Goal: Task Accomplishment & Management: Use online tool/utility

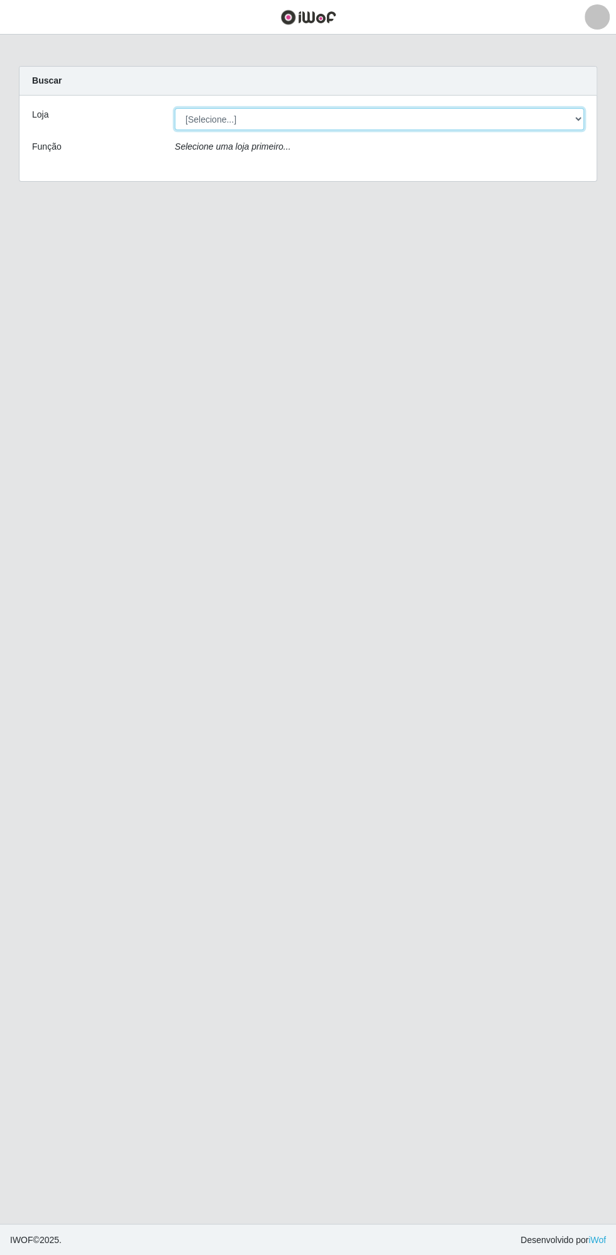
click at [323, 118] on select "[Selecione...] Extrabom - Loja 13 [GEOGRAPHIC_DATA]" at bounding box center [379, 119] width 409 height 22
select select "436"
click at [175, 108] on select "[Selecione...] Extrabom - Loja 13 [GEOGRAPHIC_DATA]" at bounding box center [379, 119] width 409 height 22
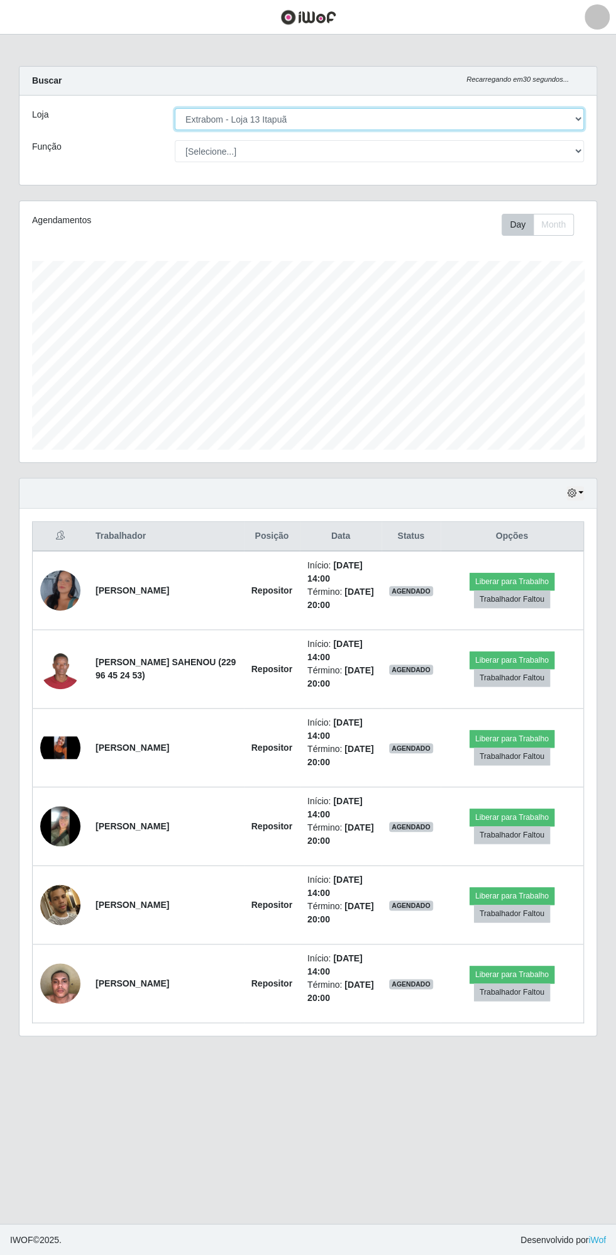
scroll to position [260, 577]
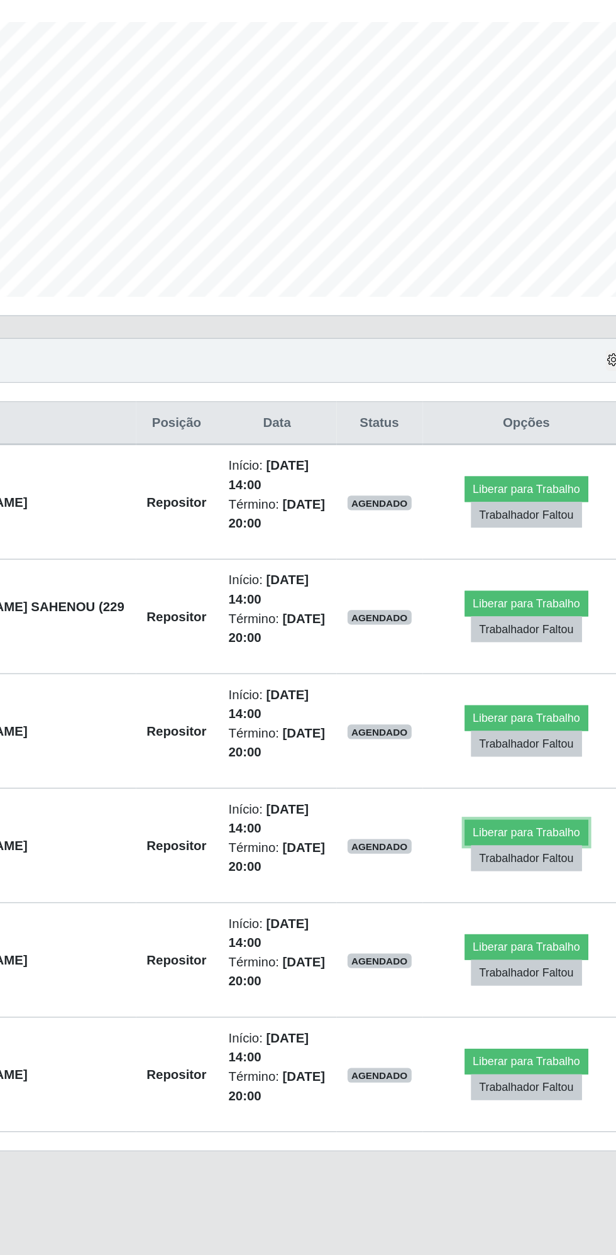
click at [502, 811] on button "Liberar para Trabalho" at bounding box center [512, 818] width 85 height 18
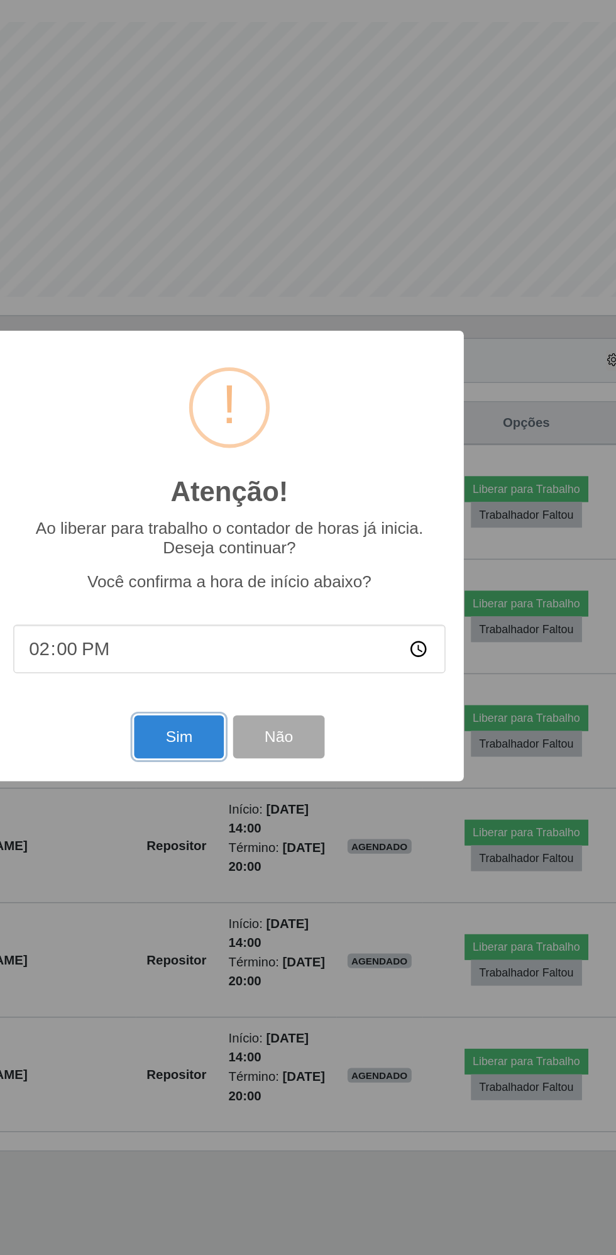
click at [275, 752] on button "Sim" at bounding box center [273, 752] width 61 height 30
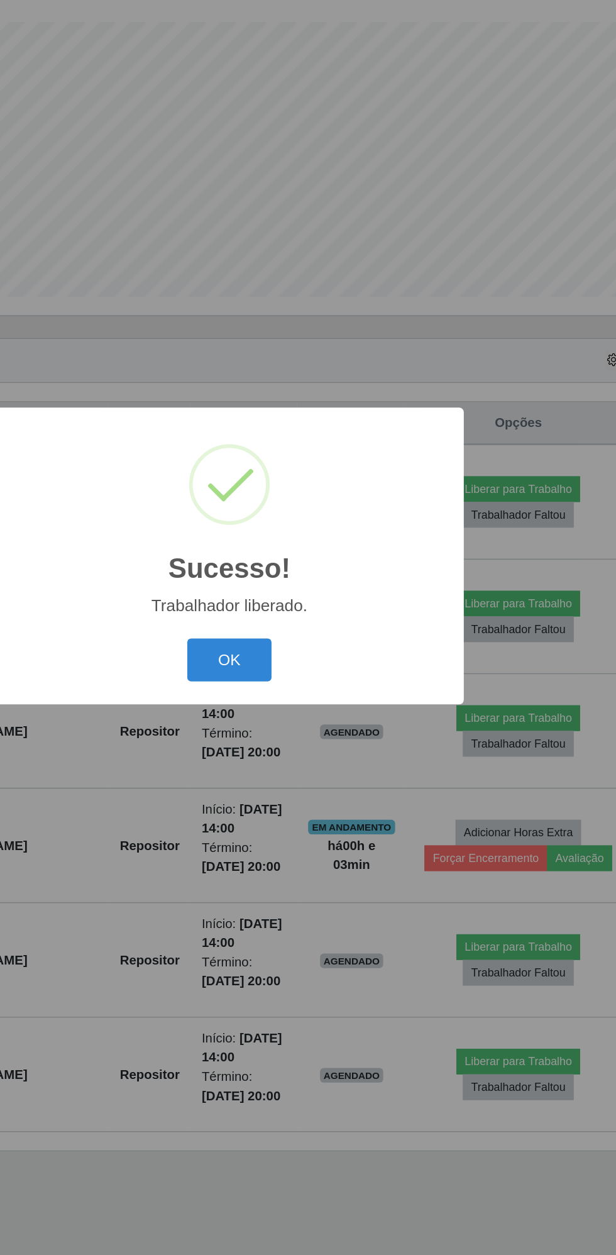
click at [314, 698] on button "OK" at bounding box center [308, 699] width 58 height 30
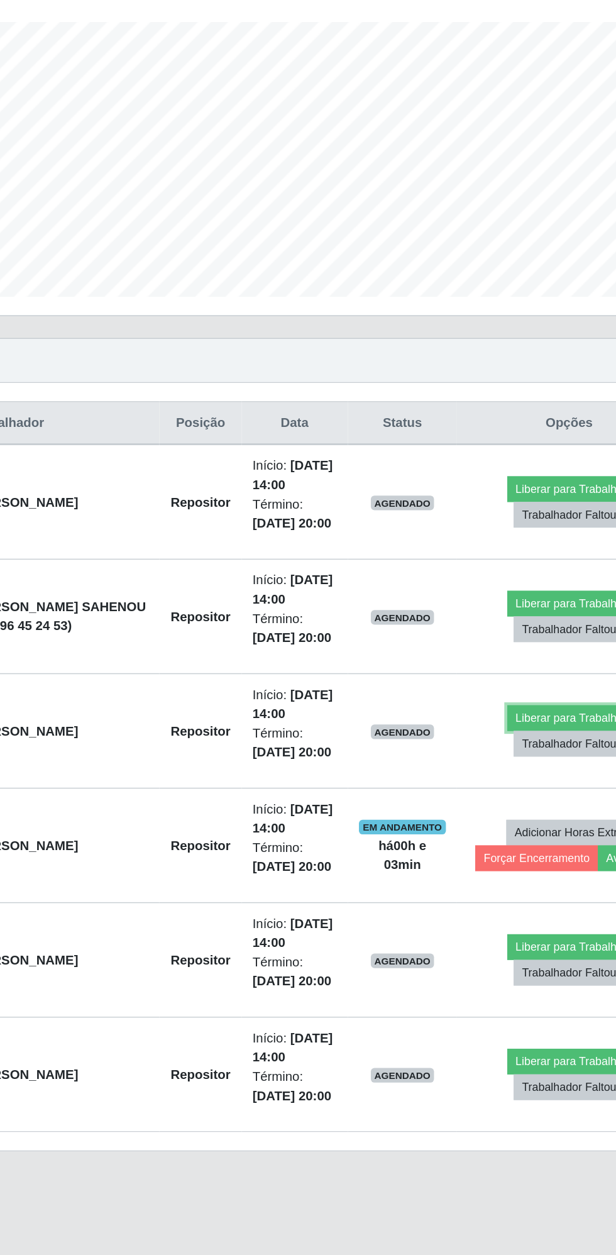
click at [493, 737] on button "Liberar para Trabalho" at bounding box center [506, 739] width 85 height 18
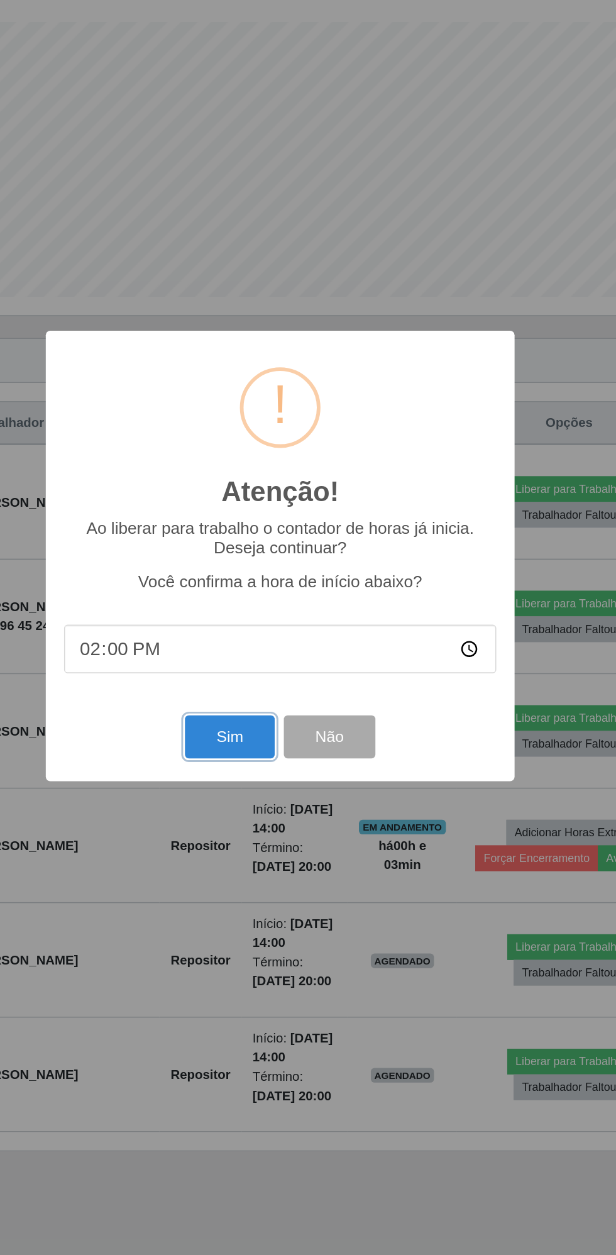
click at [269, 765] on button "Sim" at bounding box center [273, 752] width 61 height 30
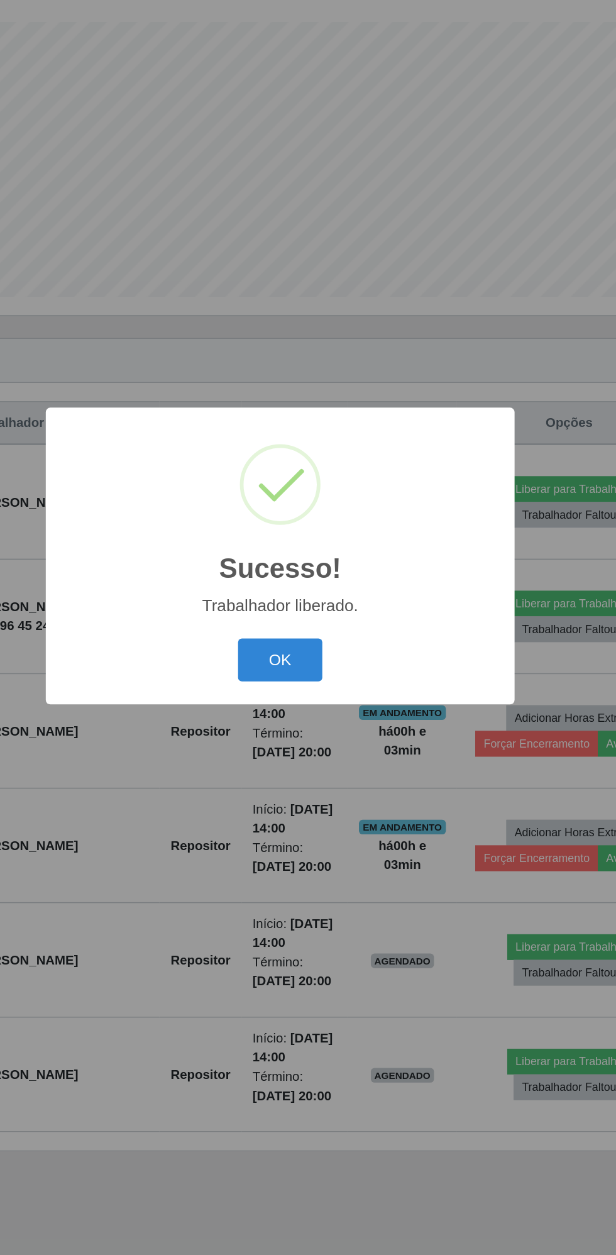
click at [319, 704] on button "OK" at bounding box center [308, 699] width 58 height 30
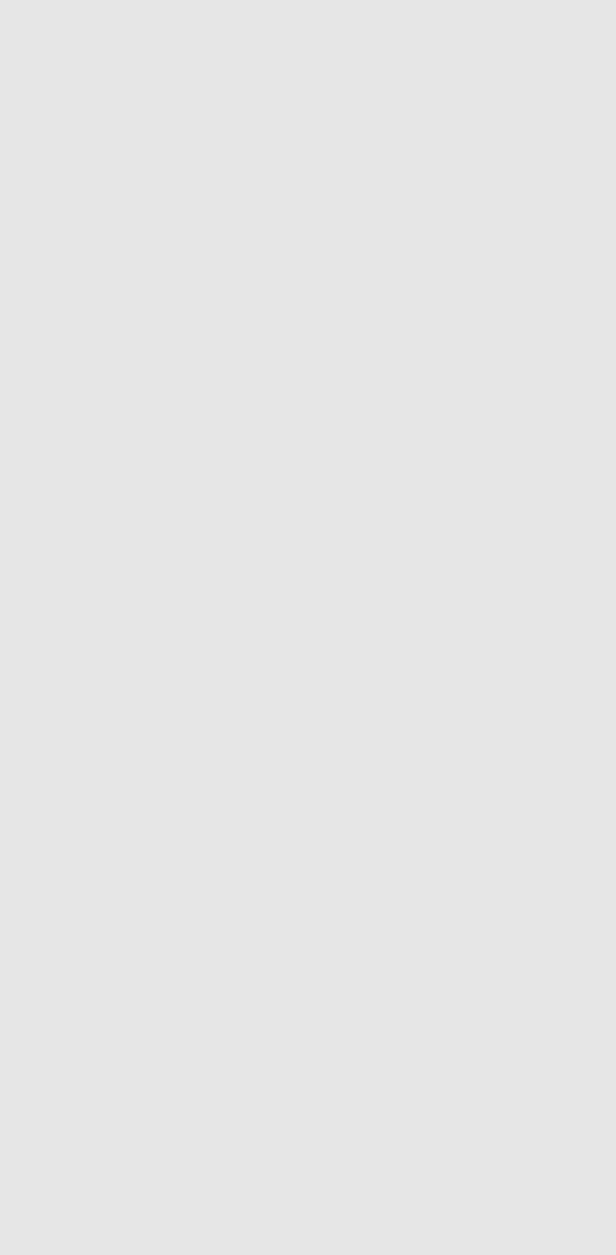
click at [295, 544] on main "Carregando... Buscar Loja [Selecione...] Extrabom - Loja 13 Itapuã Função Selec…" at bounding box center [308, 629] width 616 height 1189
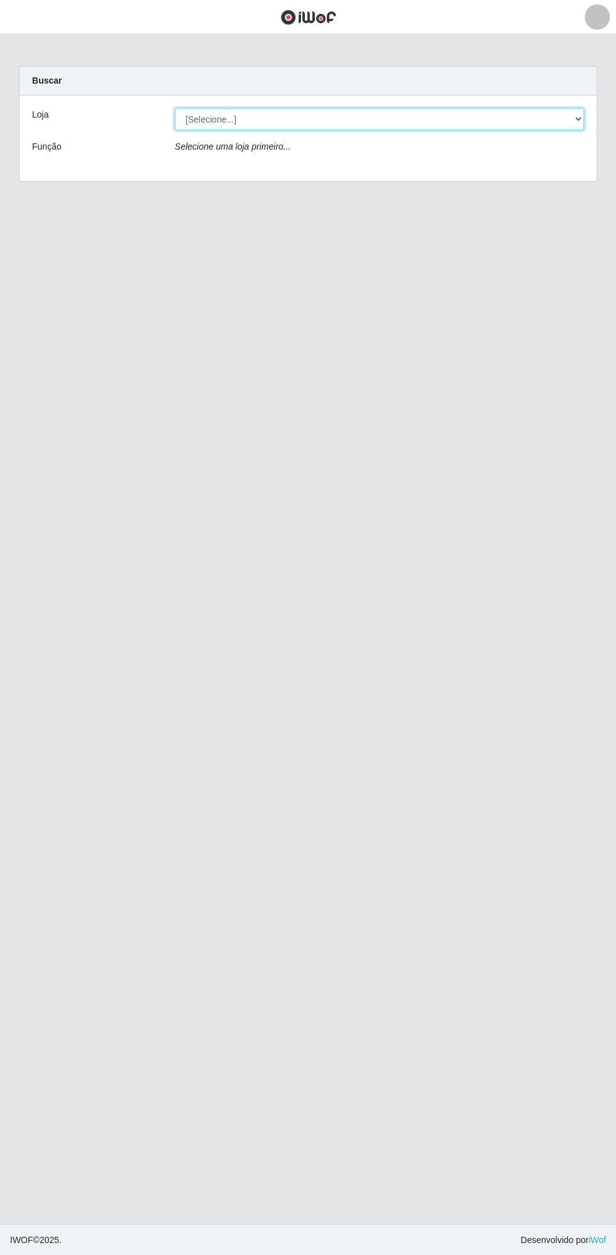
click at [304, 118] on select "[Selecione...] Extrabom - Loja 13 [GEOGRAPHIC_DATA]" at bounding box center [379, 119] width 409 height 22
select select "436"
click at [175, 108] on select "[Selecione...] Extrabom - Loja 13 [GEOGRAPHIC_DATA]" at bounding box center [379, 119] width 409 height 22
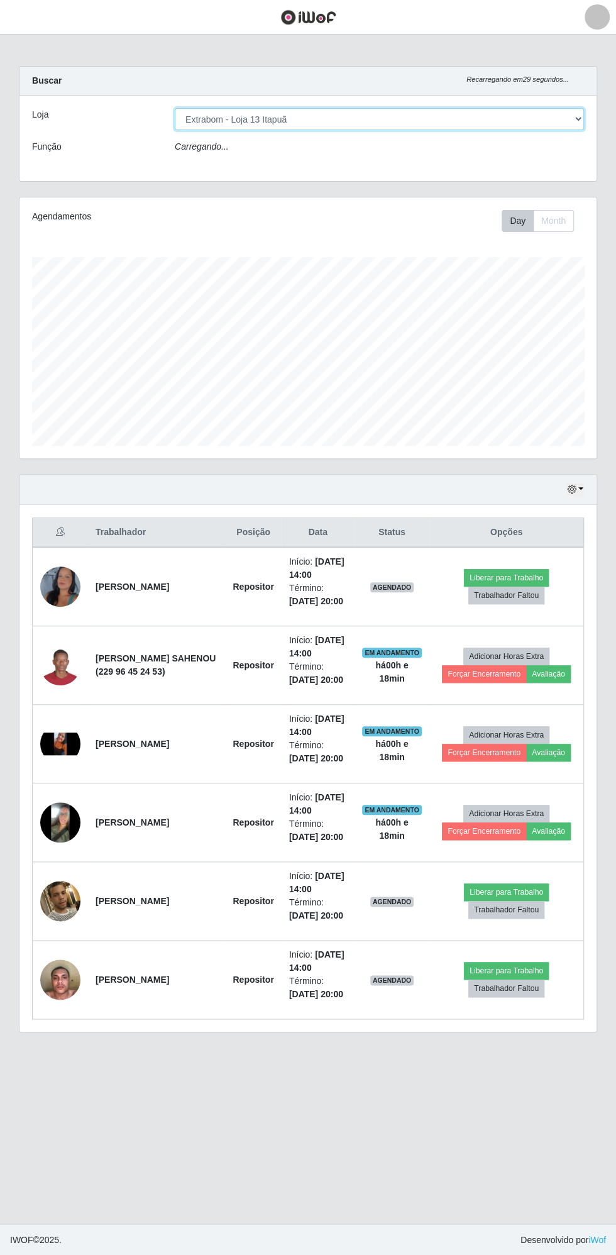
scroll to position [260, 577]
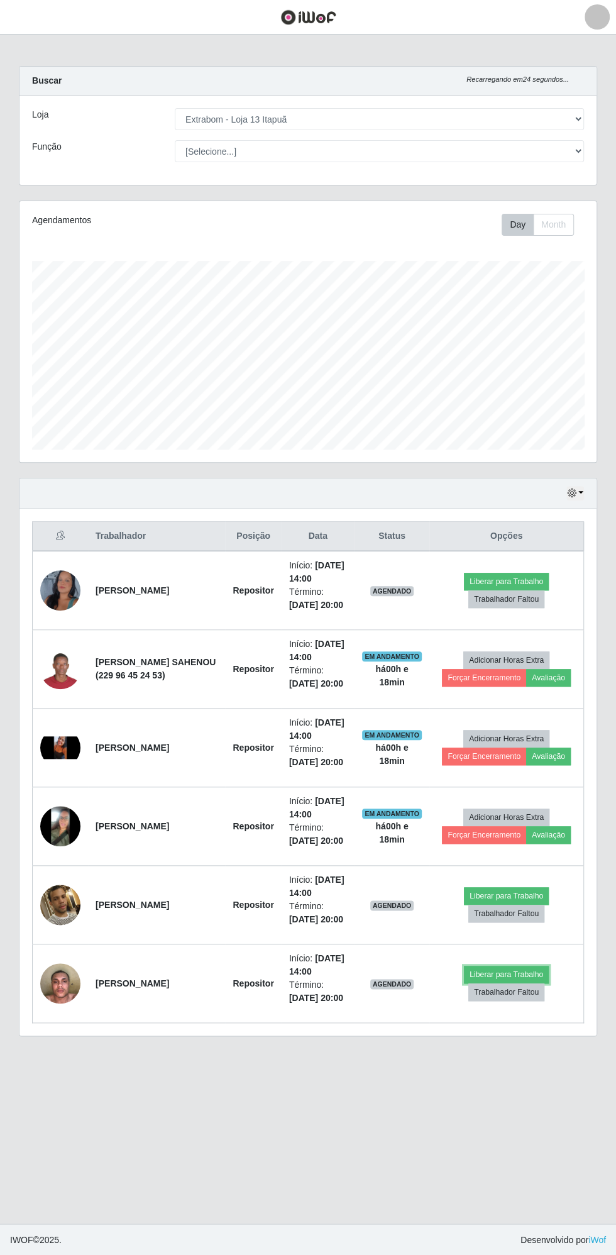
click at [514, 966] on button "Liberar para Trabalho" at bounding box center [506, 975] width 85 height 18
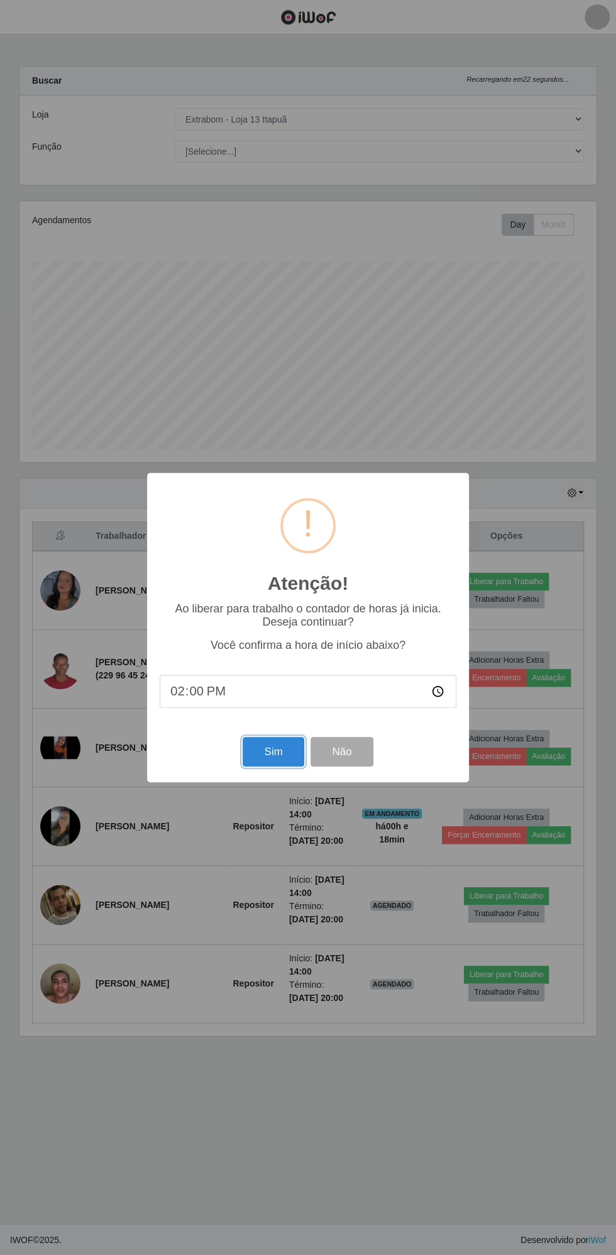
click at [283, 752] on button "Sim" at bounding box center [273, 752] width 61 height 30
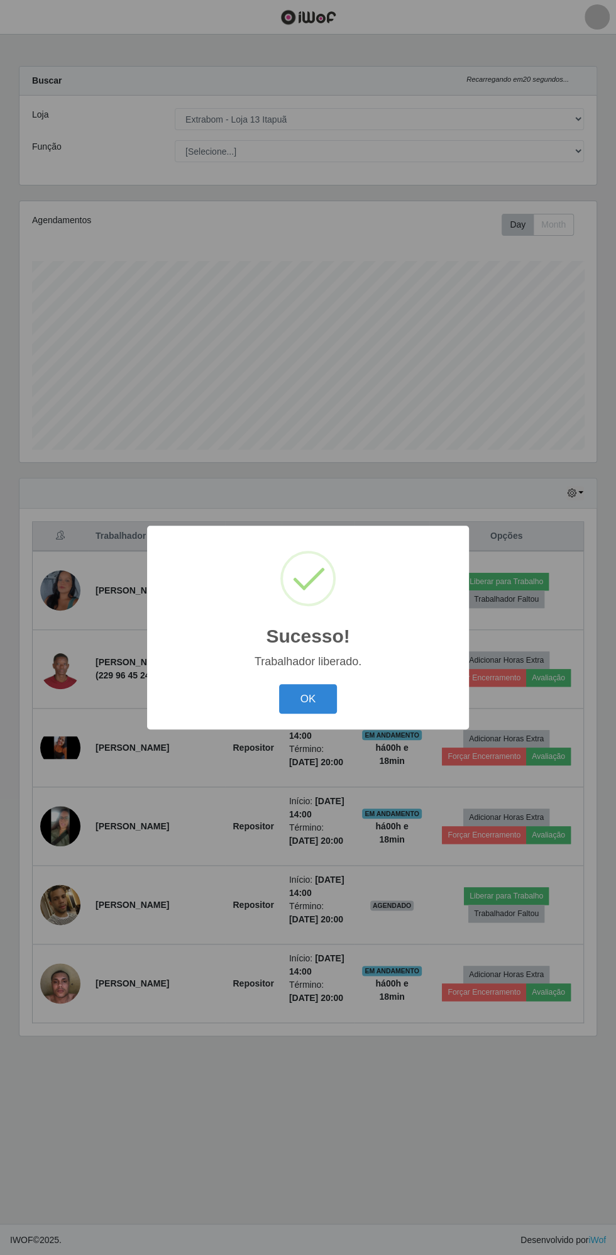
click at [308, 698] on button "OK" at bounding box center [308, 699] width 58 height 30
